Goal: Task Accomplishment & Management: Use online tool/utility

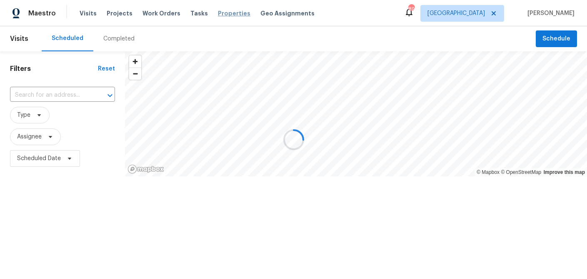
click at [218, 15] on span "Properties" at bounding box center [234, 13] width 33 height 8
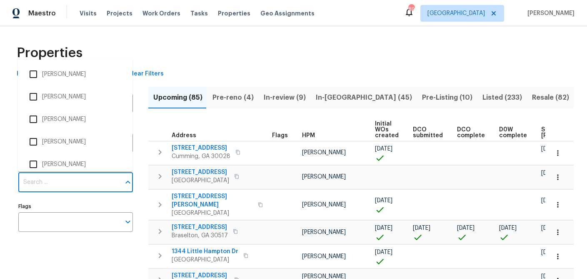
click at [72, 179] on input "Individuals" at bounding box center [69, 183] width 102 height 20
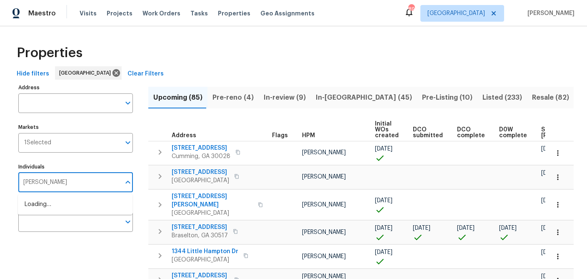
type input "tyler payne"
click at [33, 210] on input "checkbox" at bounding box center [34, 209] width 18 height 18
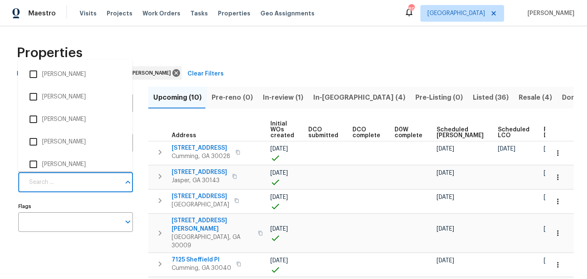
click at [69, 183] on input "Individuals" at bounding box center [72, 183] width 96 height 20
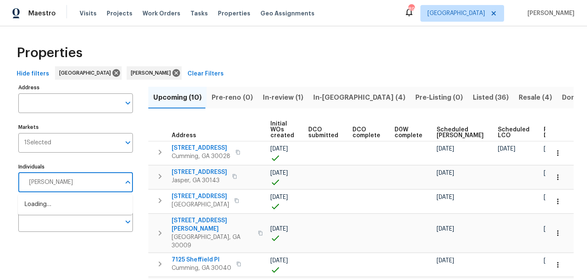
type input "samuel vetrik"
click at [40, 209] on input "checkbox" at bounding box center [34, 209] width 18 height 18
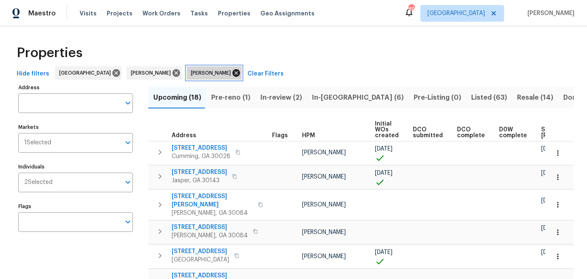
click at [233, 71] on icon at bounding box center [237, 73] width 8 height 8
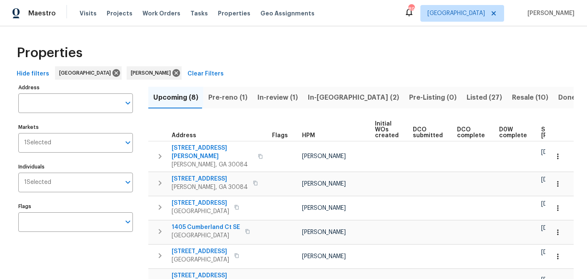
click at [236, 99] on span "Pre-reno (1)" at bounding box center [227, 98] width 39 height 12
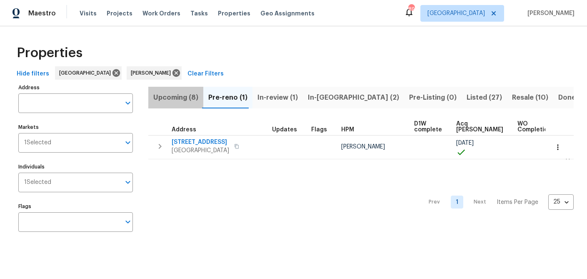
click at [178, 98] on span "Upcoming (8)" at bounding box center [175, 98] width 45 height 12
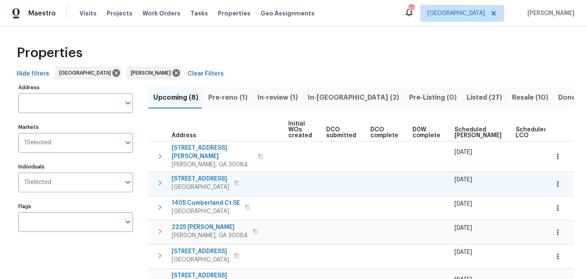
scroll to position [0, 104]
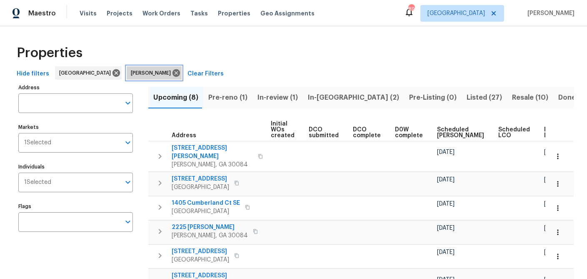
click at [173, 73] on icon at bounding box center [177, 73] width 8 height 8
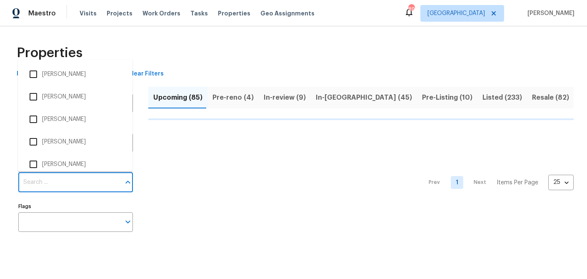
click at [67, 185] on input "Individuals" at bounding box center [69, 183] width 102 height 20
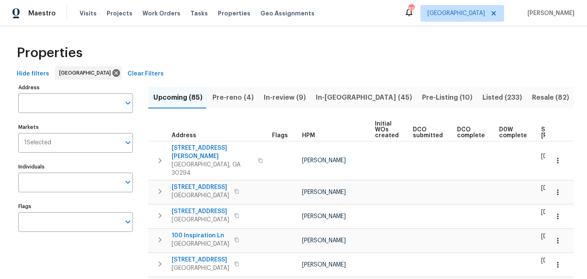
click at [67, 185] on input "Individuals" at bounding box center [69, 183] width 102 height 20
type input "tyler payne"
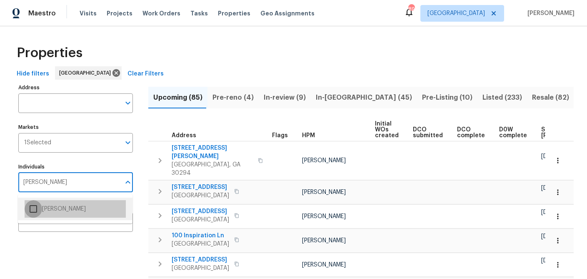
click at [35, 210] on input "checkbox" at bounding box center [34, 209] width 18 height 18
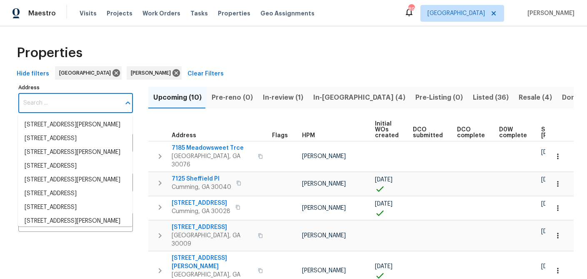
click at [76, 100] on input "Address" at bounding box center [69, 103] width 102 height 20
paste input "[STREET_ADDRESS]"
type input "[STREET_ADDRESS]"
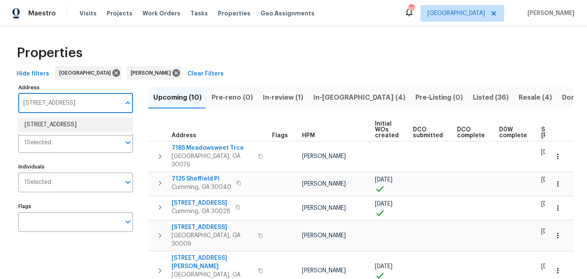
click at [70, 129] on li "2928 Wintercrest Way Atlanta GA 30360" at bounding box center [75, 125] width 115 height 14
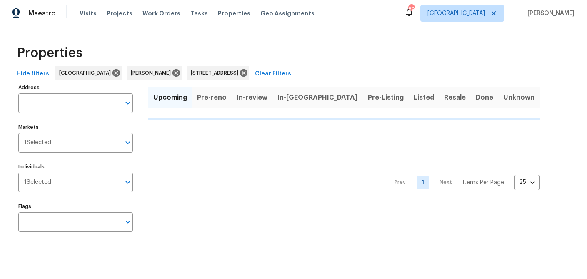
type input "2928 Wintercrest Way Atlanta GA 30360"
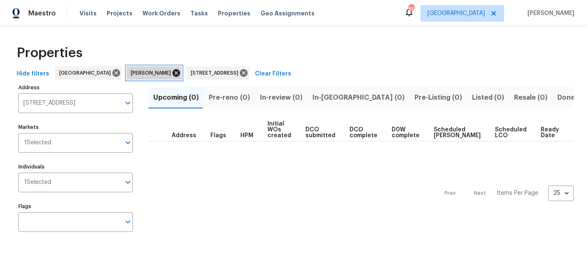
click at [173, 73] on icon at bounding box center [177, 73] width 8 height 8
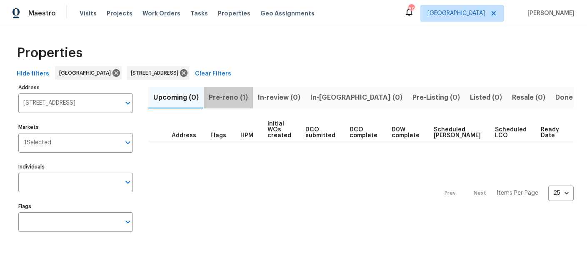
click at [229, 97] on span "Pre-reno (1)" at bounding box center [228, 98] width 39 height 12
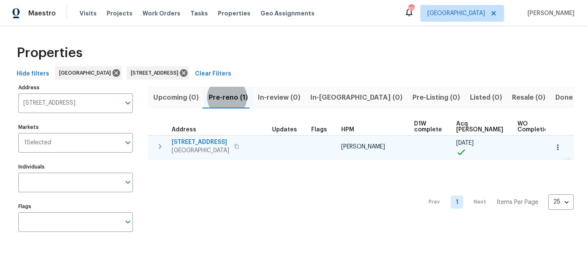
click at [190, 143] on span "[STREET_ADDRESS]" at bounding box center [201, 142] width 58 height 8
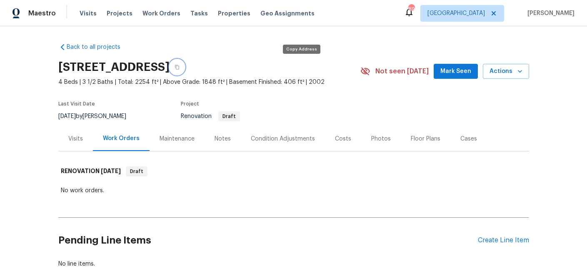
drag, startPoint x: 303, startPoint y: 65, endPoint x: 110, endPoint y: 127, distance: 202.0
click at [180, 65] on icon "button" at bounding box center [177, 67] width 5 height 5
click at [75, 135] on div "Visits" at bounding box center [75, 139] width 15 height 8
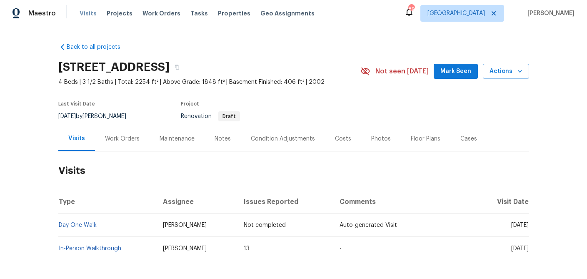
click at [88, 15] on span "Visits" at bounding box center [88, 13] width 17 height 8
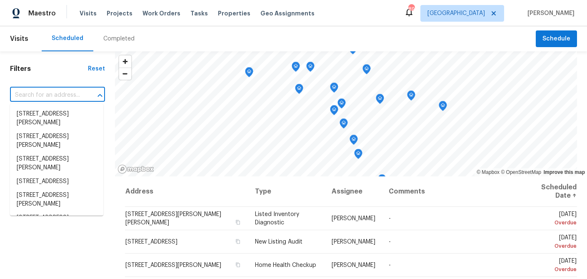
click at [53, 90] on input "text" at bounding box center [46, 95] width 72 height 13
paste input "[STREET_ADDRESS]"
type input "[STREET_ADDRESS]"
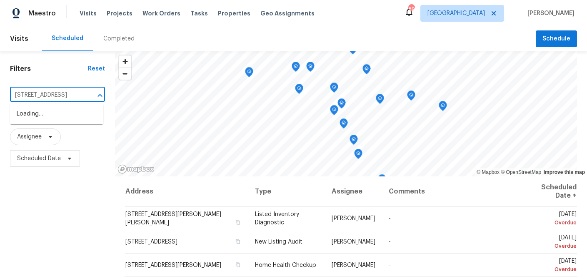
scroll to position [0, 48]
click at [50, 113] on li "[STREET_ADDRESS]" at bounding box center [56, 114] width 93 height 14
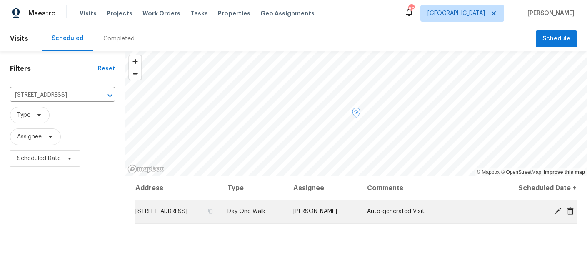
click at [554, 210] on icon at bounding box center [558, 211] width 8 height 8
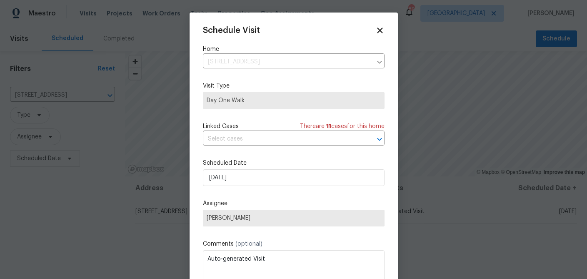
click at [242, 220] on span "[PERSON_NAME]" at bounding box center [294, 218] width 174 height 7
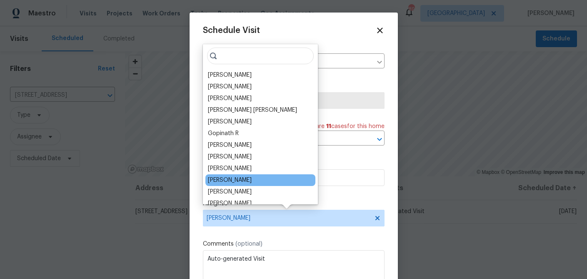
click at [228, 178] on div "[PERSON_NAME]" at bounding box center [230, 180] width 44 height 8
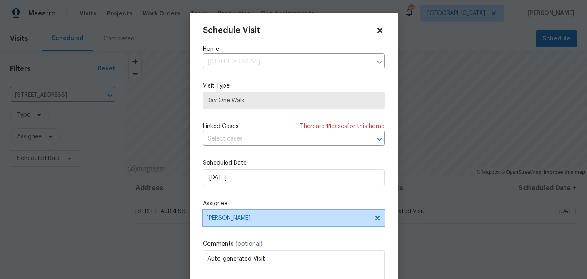
click at [235, 221] on span "[PERSON_NAME]" at bounding box center [288, 218] width 163 height 7
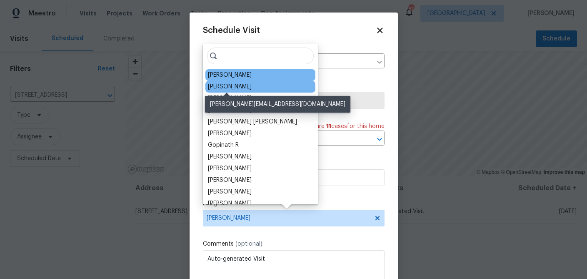
click at [238, 86] on div "[PERSON_NAME]" at bounding box center [230, 87] width 44 height 8
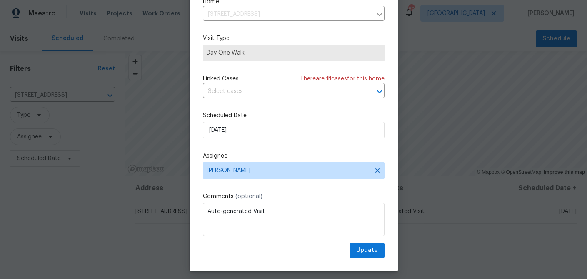
scroll to position [38, 0]
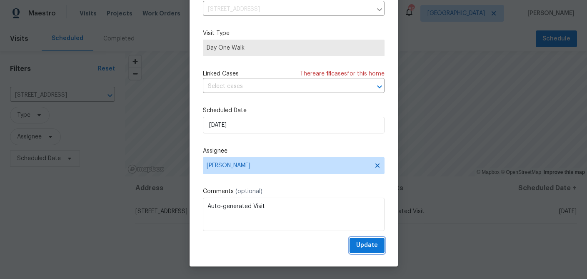
click at [361, 246] on span "Update" at bounding box center [367, 245] width 22 height 10
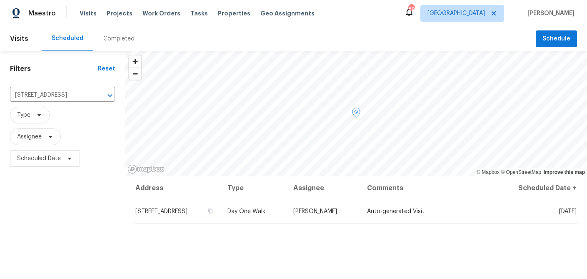
click at [203, 207] on td "[STREET_ADDRESS]" at bounding box center [178, 211] width 86 height 23
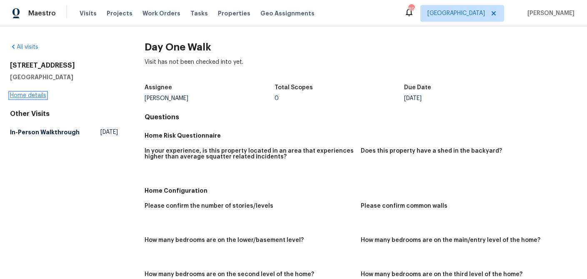
click at [36, 94] on link "Home details" at bounding box center [28, 96] width 36 height 6
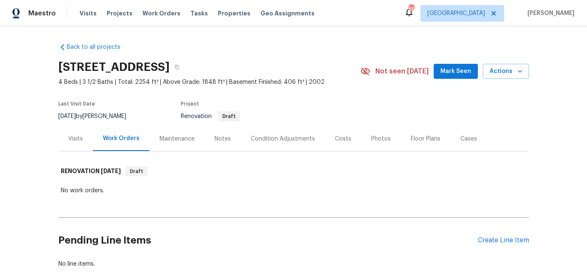
drag, startPoint x: 73, startPoint y: 139, endPoint x: 127, endPoint y: 148, distance: 55.2
click at [73, 139] on div "Visits" at bounding box center [75, 139] width 15 height 8
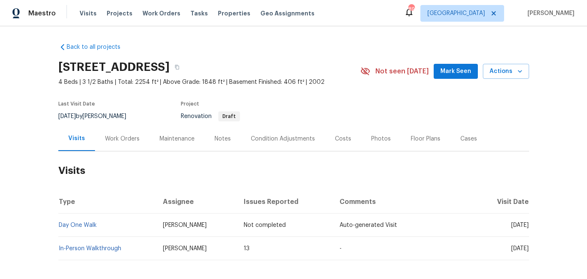
scroll to position [38, 0]
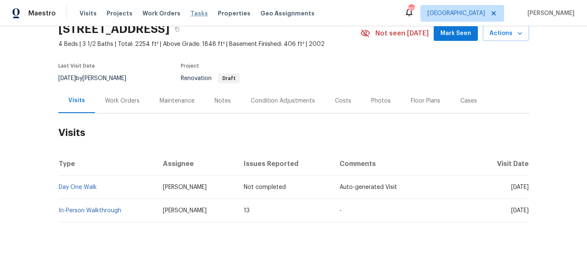
click at [193, 15] on span "Tasks" at bounding box center [199, 13] width 18 height 6
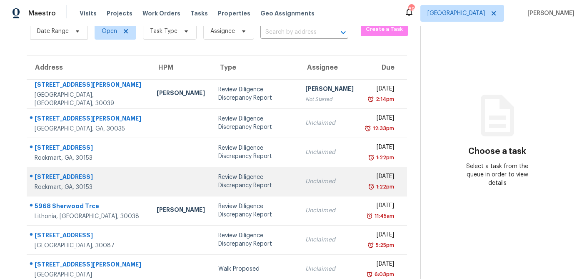
scroll to position [155, 0]
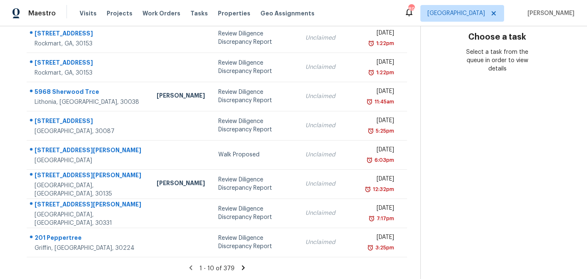
click at [240, 265] on icon at bounding box center [244, 268] width 8 height 8
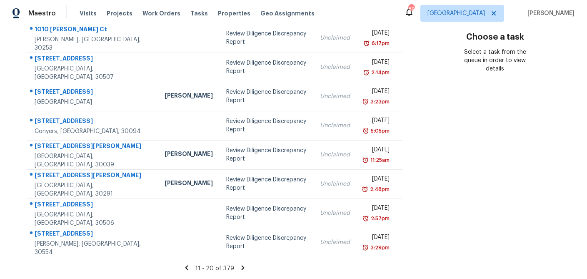
click at [183, 268] on icon at bounding box center [187, 268] width 8 height 8
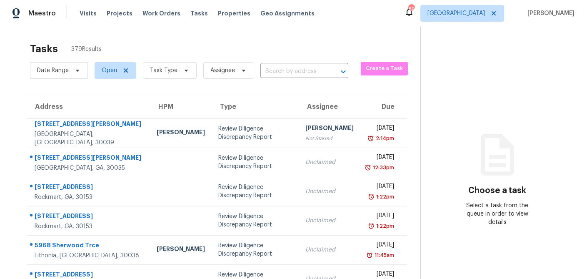
scroll to position [0, 0]
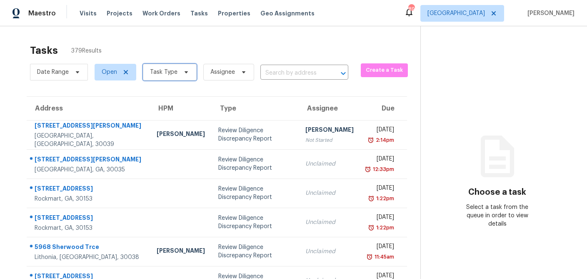
click at [185, 73] on icon at bounding box center [186, 72] width 3 height 2
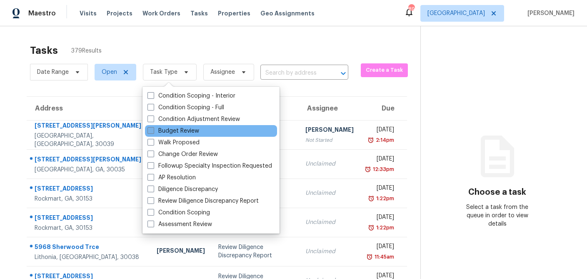
click at [152, 129] on span at bounding box center [151, 130] width 7 height 7
click at [152, 129] on input "Budget Review" at bounding box center [150, 129] width 5 height 5
checkbox input "true"
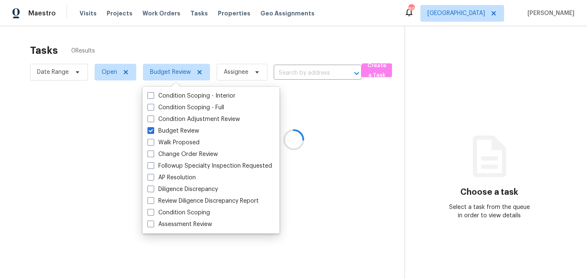
click at [202, 48] on div at bounding box center [293, 139] width 587 height 279
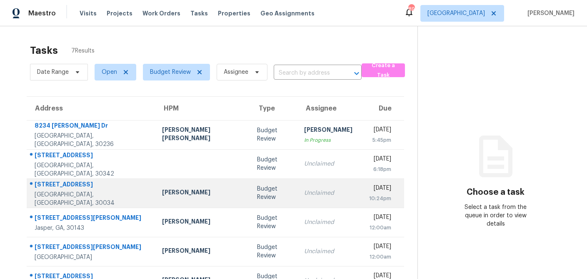
scroll to position [52, 0]
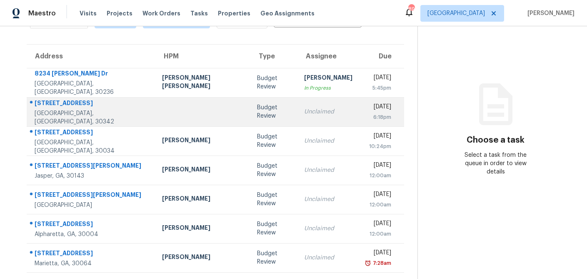
click at [255, 120] on td "Budget Review" at bounding box center [274, 111] width 48 height 29
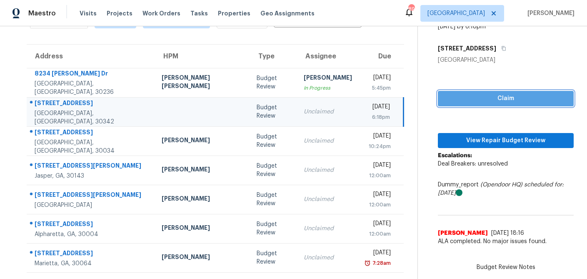
drag, startPoint x: 465, startPoint y: 101, endPoint x: 462, endPoint y: 105, distance: 4.8
click at [465, 101] on span "Claim" at bounding box center [506, 98] width 123 height 10
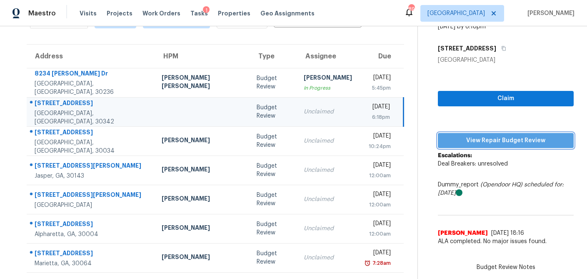
click at [465, 144] on span "View Repair Budget Review" at bounding box center [506, 140] width 123 height 10
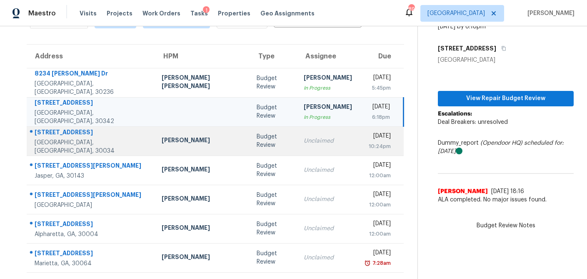
click at [257, 148] on div "Budget Review" at bounding box center [274, 141] width 34 height 17
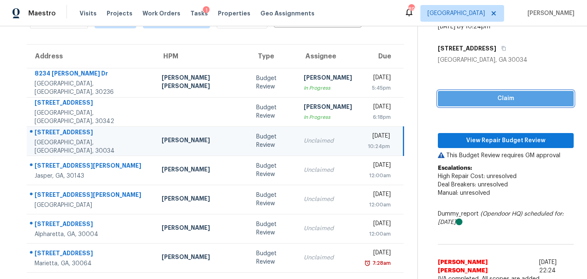
click at [480, 92] on button "Claim" at bounding box center [506, 98] width 136 height 15
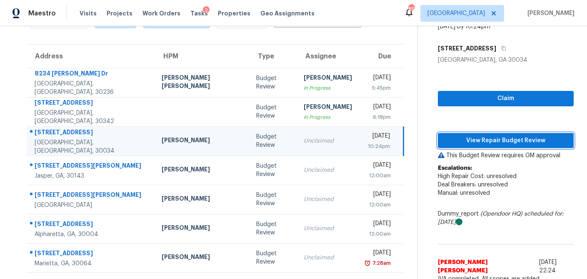
click at [475, 142] on span "View Repair Budget Review" at bounding box center [506, 140] width 123 height 10
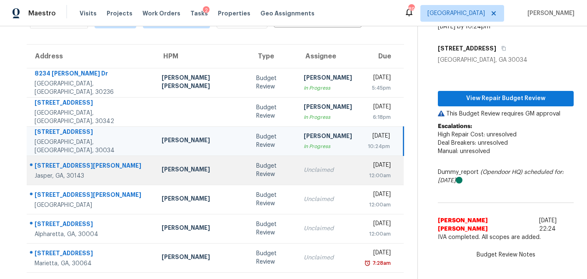
click at [250, 182] on td "Budget Review" at bounding box center [274, 169] width 48 height 29
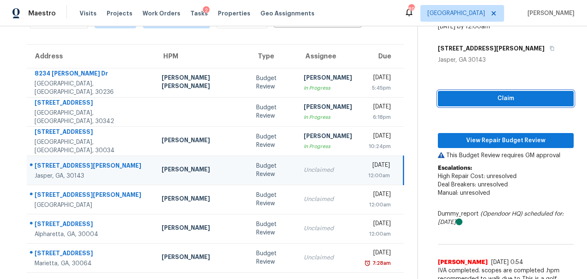
click at [448, 100] on span "Claim" at bounding box center [506, 98] width 123 height 10
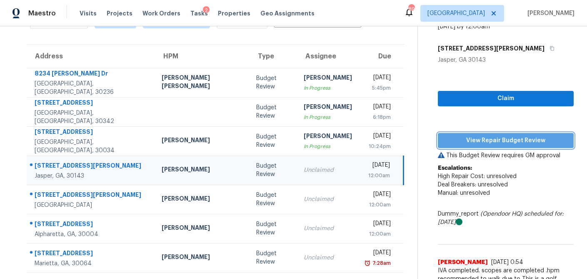
click at [447, 141] on span "View Repair Budget Review" at bounding box center [506, 140] width 123 height 10
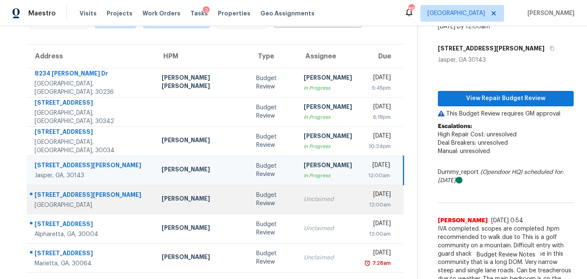
click at [195, 203] on td "[PERSON_NAME]" at bounding box center [202, 199] width 95 height 29
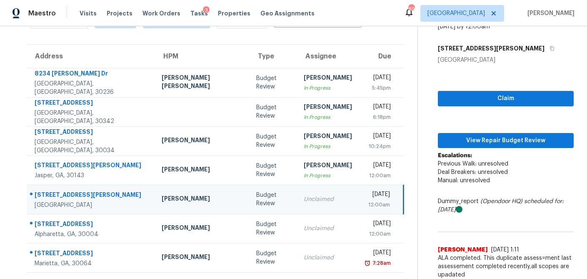
click at [468, 106] on div "Claim View Repair Budget Review Escalations: Previous Walk: unresolved Deal Bre…" at bounding box center [506, 173] width 136 height 219
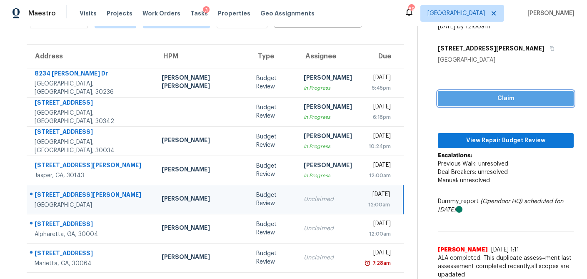
click at [470, 100] on span "Claim" at bounding box center [506, 98] width 123 height 10
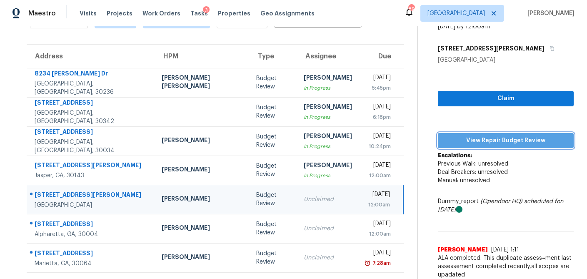
click at [468, 135] on span "View Repair Budget Review" at bounding box center [506, 140] width 123 height 10
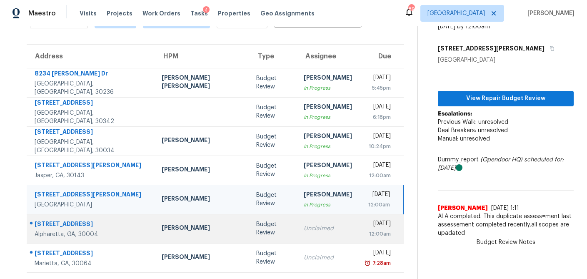
click at [256, 229] on div "Budget Review" at bounding box center [273, 228] width 34 height 17
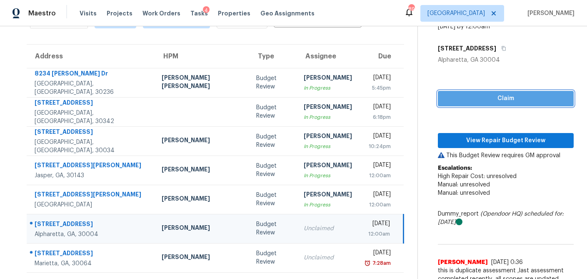
click at [464, 98] on span "Claim" at bounding box center [506, 98] width 123 height 10
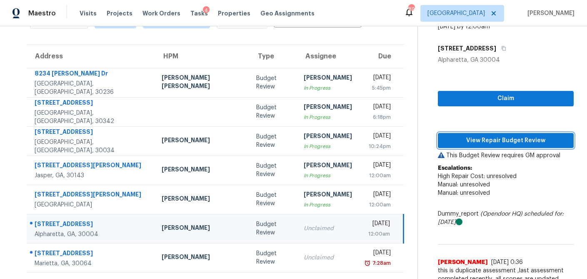
click at [451, 136] on span "View Repair Budget Review" at bounding box center [506, 140] width 123 height 10
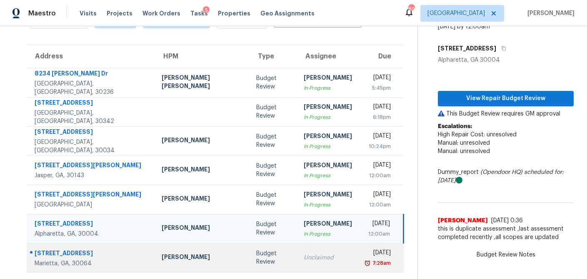
click at [304, 255] on div "Unclaimed" at bounding box center [328, 257] width 48 height 8
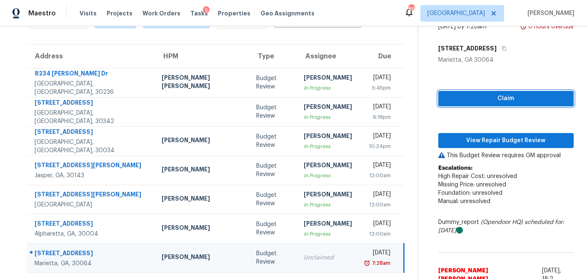
click at [484, 99] on span "Claim" at bounding box center [506, 98] width 122 height 10
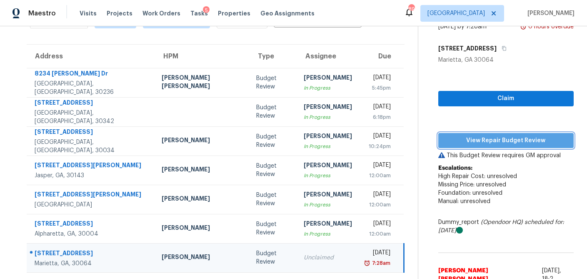
click at [468, 140] on span "View Repair Budget Review" at bounding box center [506, 140] width 122 height 10
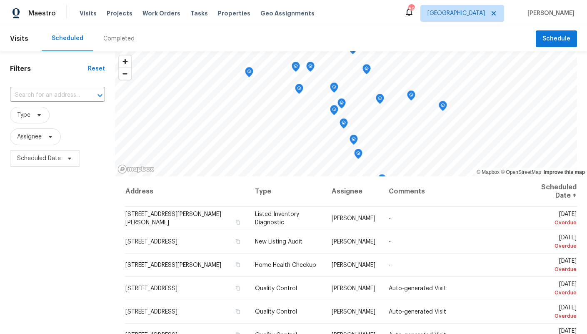
click at [112, 36] on div "Completed" at bounding box center [118, 39] width 31 height 8
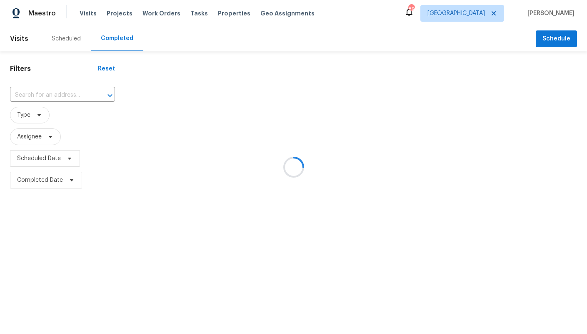
click at [42, 97] on div at bounding box center [293, 167] width 587 height 334
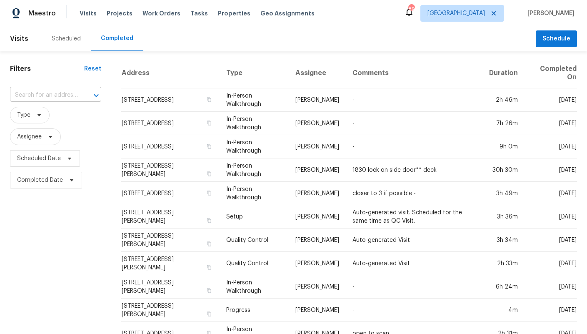
click at [51, 98] on input "text" at bounding box center [44, 95] width 68 height 13
type input "40 titleist"
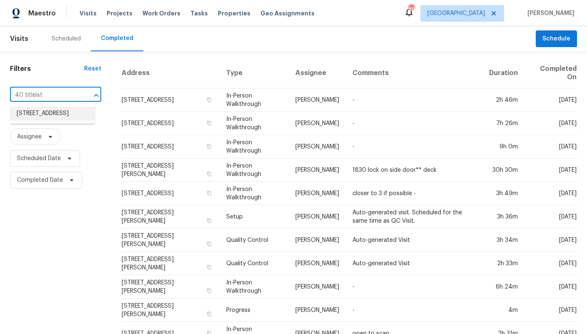
click at [49, 116] on li "40 Titleist Ct, Newnan, GA 30265" at bounding box center [52, 114] width 85 height 14
